Goal: Task Accomplishment & Management: Use online tool/utility

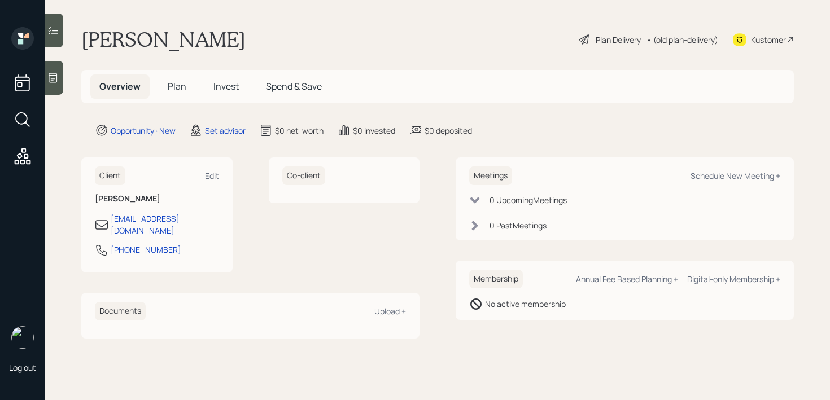
click at [49, 85] on div at bounding box center [54, 78] width 18 height 34
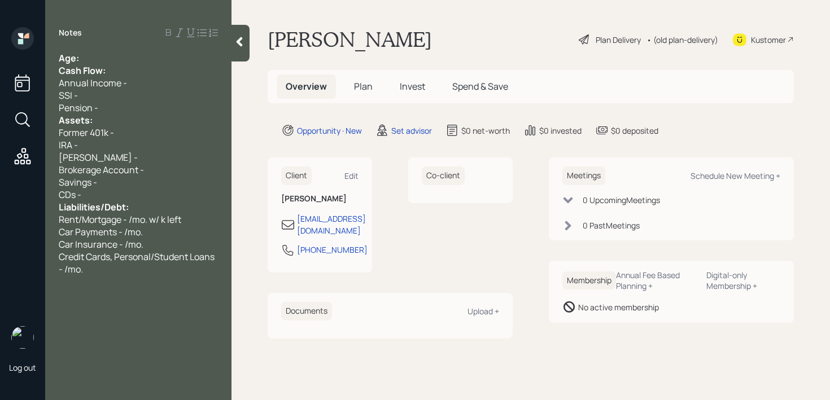
click at [74, 62] on span "Age:" at bounding box center [69, 58] width 20 height 12
click at [84, 59] on div "Age:" at bounding box center [138, 58] width 159 height 12
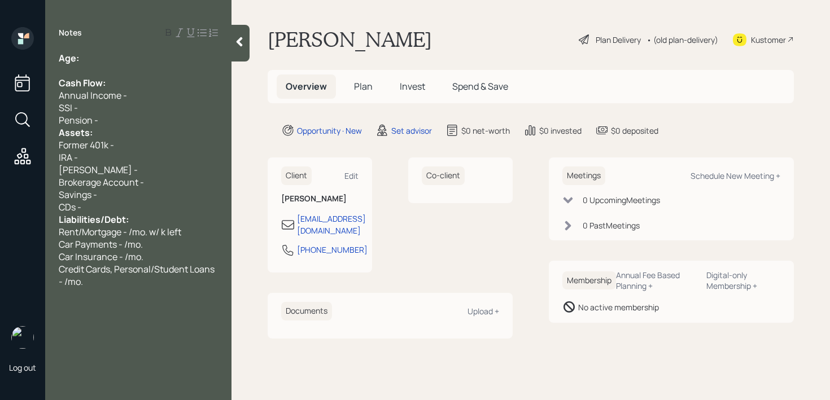
click at [122, 120] on div "Pension -" at bounding box center [138, 120] width 159 height 12
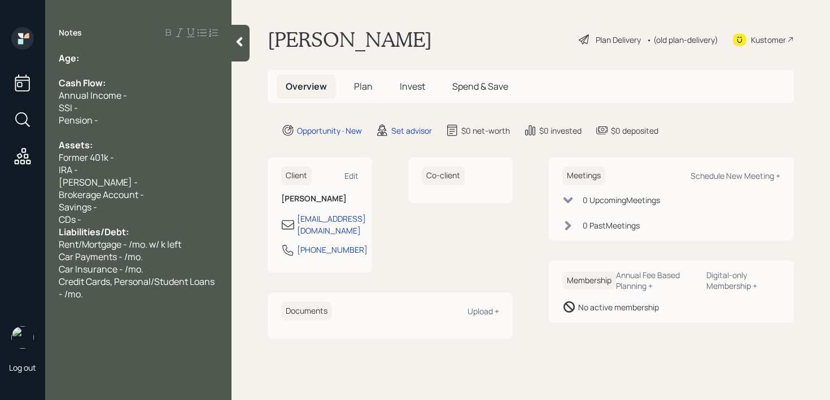
click at [133, 213] on div "CDs -" at bounding box center [138, 219] width 159 height 12
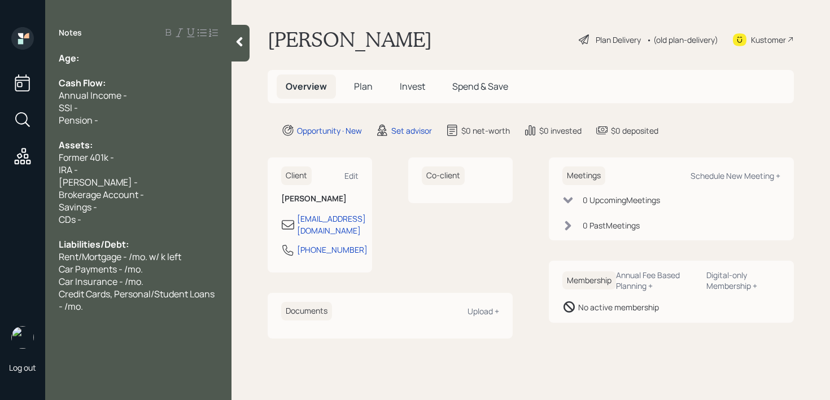
click at [130, 209] on div "Savings -" at bounding box center [138, 207] width 159 height 12
click at [129, 229] on div at bounding box center [138, 232] width 159 height 12
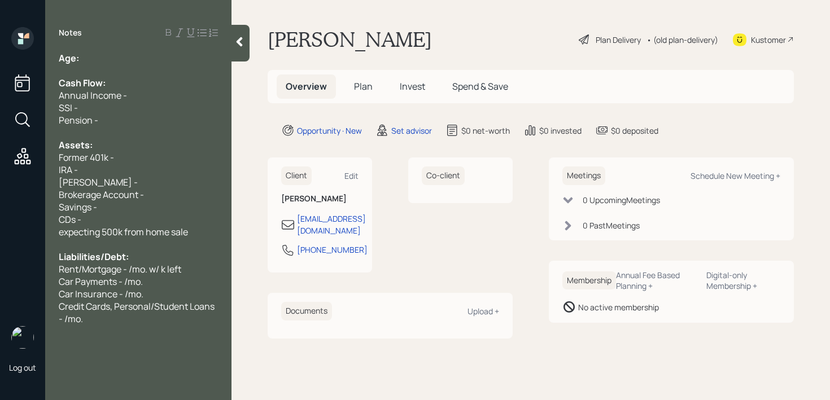
click at [157, 197] on div "Brokerage Account -" at bounding box center [138, 194] width 159 height 12
click at [157, 205] on div "Savings -" at bounding box center [138, 207] width 159 height 12
click at [151, 103] on div "SSI -" at bounding box center [138, 108] width 159 height 12
click at [161, 94] on div "Annual Income -" at bounding box center [138, 95] width 159 height 12
click at [155, 111] on div "SSI -" at bounding box center [138, 108] width 159 height 12
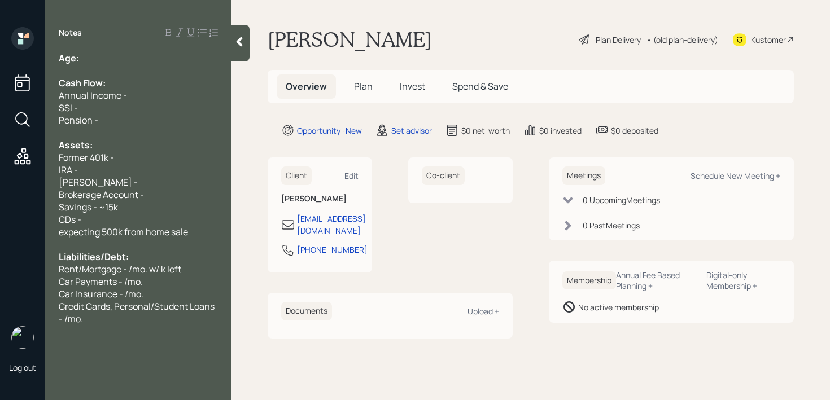
click at [155, 116] on div "Pension -" at bounding box center [138, 120] width 159 height 12
click at [156, 108] on div "SSI -" at bounding box center [138, 108] width 159 height 12
click at [159, 102] on div "SSI -" at bounding box center [138, 108] width 159 height 12
drag, startPoint x: 153, startPoint y: 187, endPoint x: 0, endPoint y: 187, distance: 152.9
click at [0, 187] on div "Log out Notes Age: Cash Flow: Annual Income - SSI - Pension - Assets: Former 40…" at bounding box center [415, 200] width 830 height 400
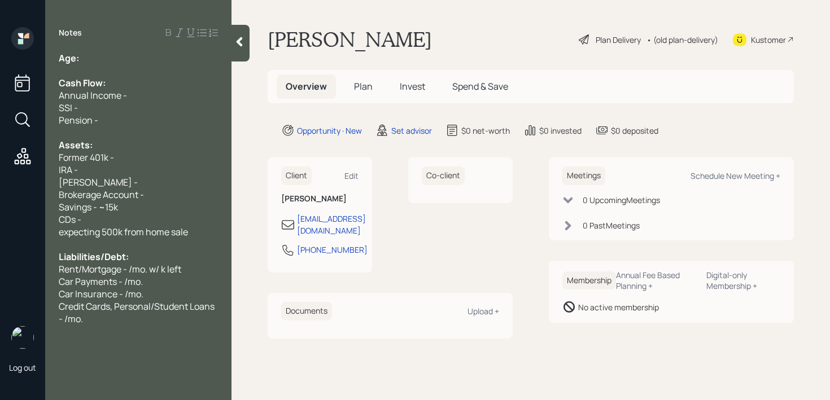
click at [65, 188] on span "Brokerage Account -" at bounding box center [101, 194] width 85 height 12
drag, startPoint x: 109, startPoint y: 183, endPoint x: 51, endPoint y: 161, distance: 62.2
click at [51, 161] on div "Age: Cash Flow: Annual Income - SSI - Pension - Assets: Former 401k - IRA - [PE…" at bounding box center [138, 188] width 186 height 273
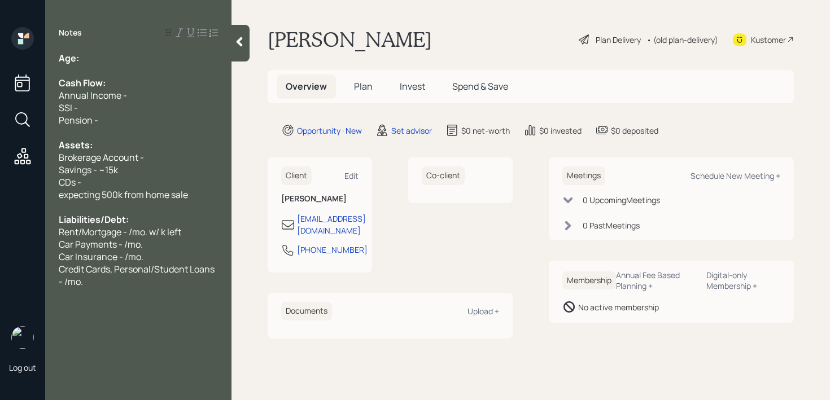
click at [140, 170] on div "Savings - ~15k" at bounding box center [138, 170] width 159 height 12
drag, startPoint x: 152, startPoint y: 165, endPoint x: 0, endPoint y: 165, distance: 152.4
click at [0, 165] on div "Log out Notes Age: Cash Flow: Annual Income - SSI - Pension - Assets: Brokerage…" at bounding box center [415, 200] width 830 height 400
click at [128, 157] on span "Brokerage Account -" at bounding box center [101, 157] width 85 height 12
drag, startPoint x: 158, startPoint y: 163, endPoint x: 0, endPoint y: 161, distance: 158.0
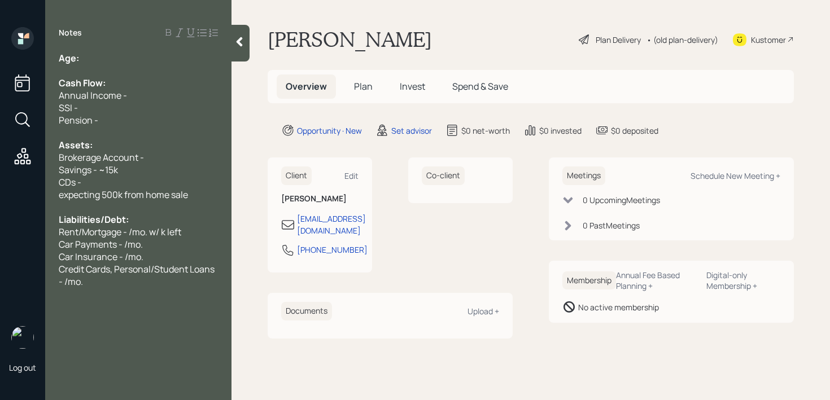
click at [0, 161] on div "Log out Notes Age: Cash Flow: Annual Income - SSI - Pension - Assets: Brokerage…" at bounding box center [415, 200] width 830 height 400
click at [119, 174] on div "Savings - ~15k" at bounding box center [138, 170] width 159 height 12
drag, startPoint x: 160, startPoint y: 153, endPoint x: 0, endPoint y: 153, distance: 159.7
click at [0, 153] on div "Log out Notes Age: Cash Flow: Annual Income - SSI - Pension - Assets: Brokerage…" at bounding box center [415, 200] width 830 height 400
